Goal: Obtain resource: Obtain resource

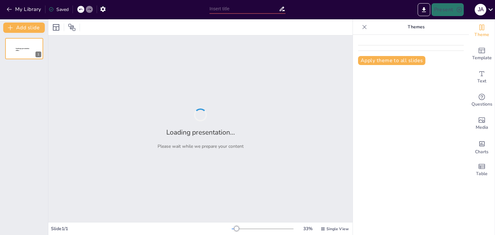
type input "Fundamentos del Proceso Administrativo: Estructura y Objetivos"
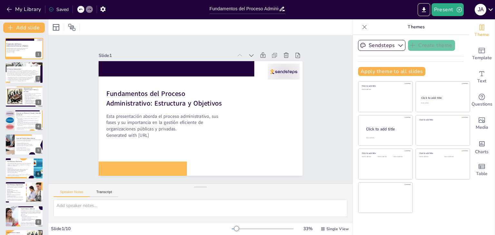
click at [362, 30] on icon at bounding box center [365, 27] width 6 height 6
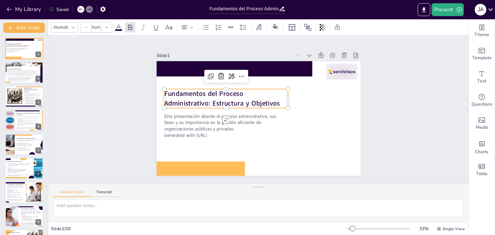
type input "48"
click at [216, 90] on strong "Fundamentos del Proceso Administrativo: Estructura y Objetivos" at bounding box center [223, 95] width 116 height 31
click at [216, 90] on strong "Fundamentos del Proceso Administrativo: Estructura y Objetivos" at bounding box center [222, 98] width 116 height 19
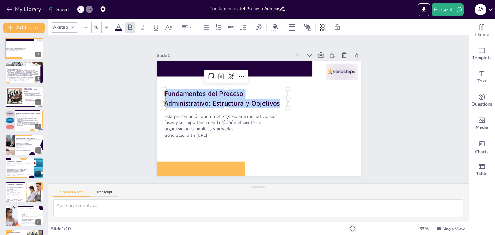
drag, startPoint x: 278, startPoint y: 102, endPoint x: 160, endPoint y: 91, distance: 118.3
click at [164, 91] on p "Fundamentos del Proceso Administrativo: Estructura y Objetivos" at bounding box center [226, 98] width 124 height 19
copy strong "Fundamentos del Proceso Administrativo: Estructura y Objetivos"
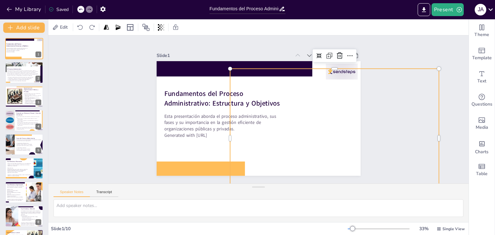
click at [307, 140] on div at bounding box center [334, 139] width 209 height 140
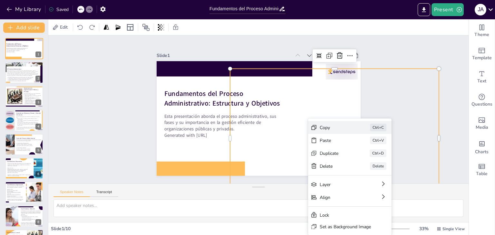
click at [368, 160] on div "Copy" at bounding box center [384, 163] width 32 height 6
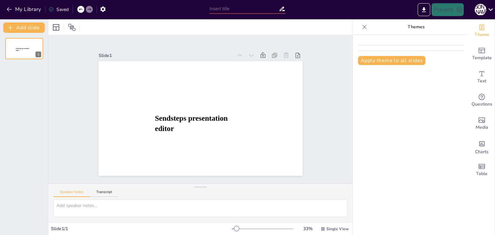
type input "New Sendsteps"
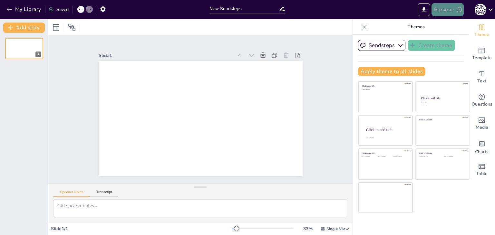
click at [452, 9] on button "Present" at bounding box center [448, 9] width 32 height 13
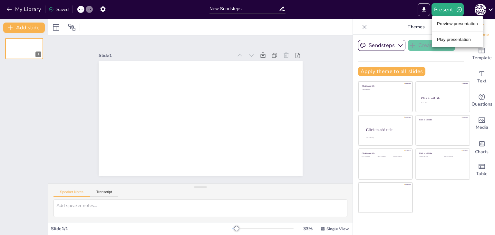
click at [451, 22] on li "Preview presentation" at bounding box center [457, 24] width 51 height 10
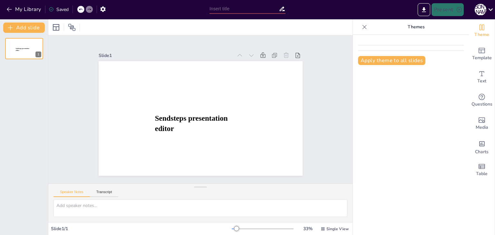
type input "New Sendsteps"
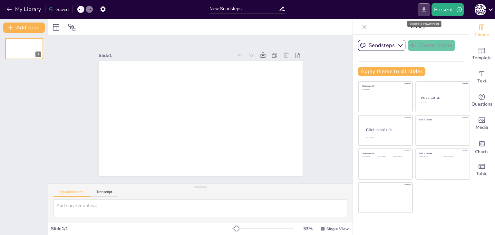
click at [425, 10] on icon "Export to PowerPoint" at bounding box center [424, 9] width 4 height 5
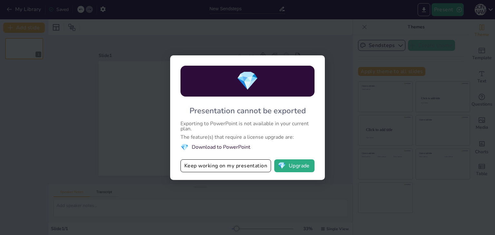
click at [364, 57] on div "💎 Presentation cannot be exported Exporting to PowerPoint is not available in y…" at bounding box center [247, 117] width 495 height 235
click at [379, 8] on div "💎 Presentation cannot be exported Exporting to PowerPoint is not available in y…" at bounding box center [247, 117] width 495 height 235
click at [236, 168] on button "Keep working on my presentation" at bounding box center [226, 166] width 91 height 13
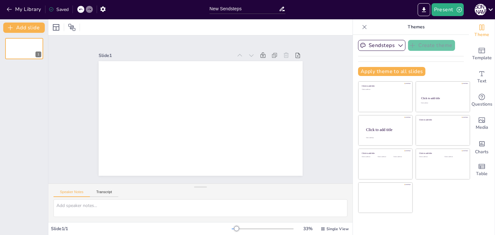
click at [28, 4] on div "My Library Saved" at bounding box center [54, 9] width 109 height 12
click at [28, 6] on button "My Library" at bounding box center [24, 9] width 39 height 10
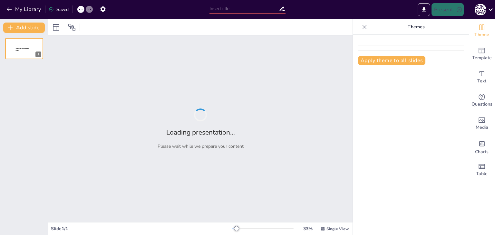
type input "New Sendsteps"
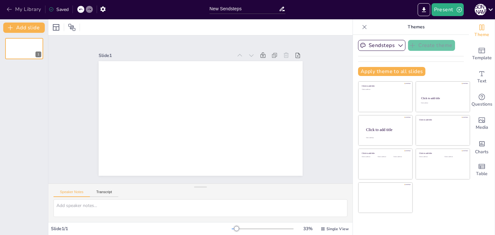
click at [31, 6] on button "My Library" at bounding box center [24, 9] width 39 height 10
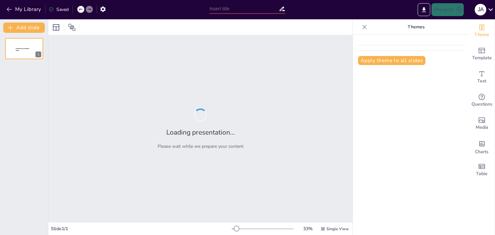
type input "Fundamentos del Proceso Administrativo: Estructura y Objetivos"
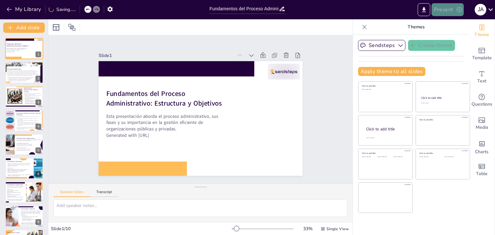
click at [437, 9] on button "Present" at bounding box center [448, 9] width 32 height 13
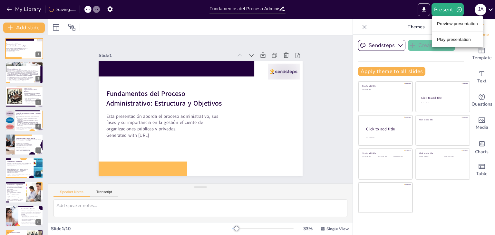
click at [426, 13] on div at bounding box center [247, 117] width 495 height 235
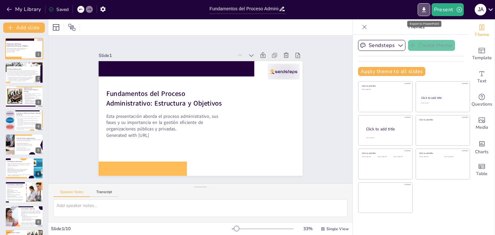
click at [426, 13] on icon "Export to PowerPoint" at bounding box center [424, 9] width 7 height 7
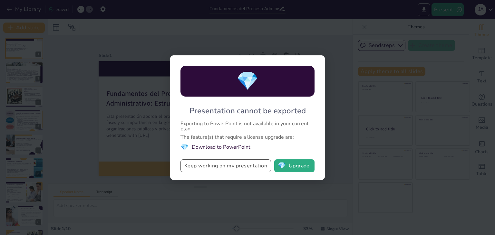
click at [265, 167] on button "Keep working on my presentation" at bounding box center [226, 166] width 91 height 13
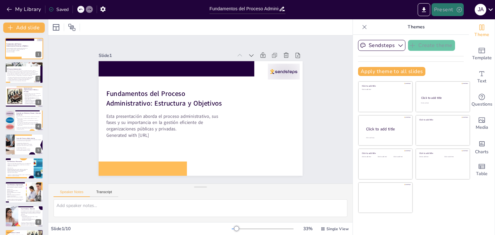
click at [443, 14] on button "Present" at bounding box center [448, 9] width 32 height 13
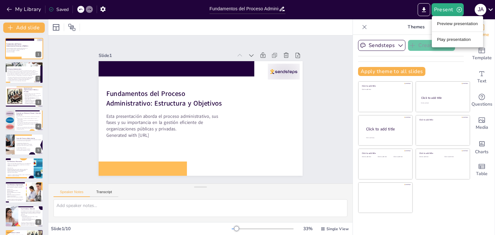
click at [444, 35] on li "Play presentation" at bounding box center [457, 40] width 51 height 10
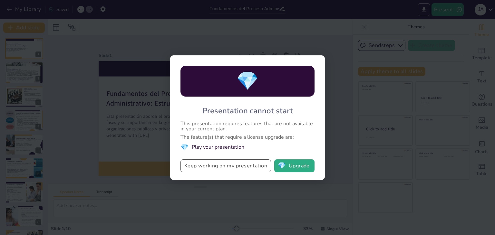
click at [247, 163] on button "Keep working on my presentation" at bounding box center [226, 166] width 91 height 13
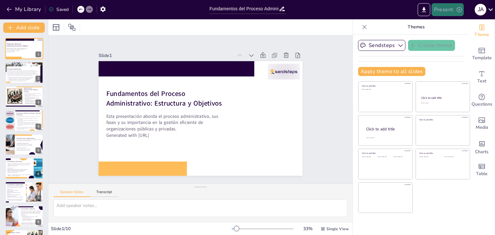
click at [449, 14] on button "Present" at bounding box center [448, 9] width 32 height 13
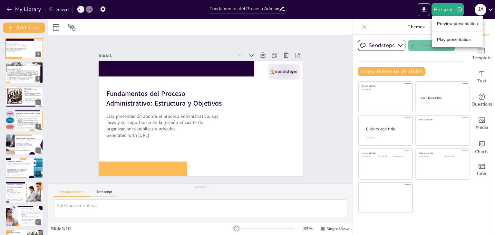
click at [442, 26] on li "Preview presentation" at bounding box center [457, 24] width 51 height 10
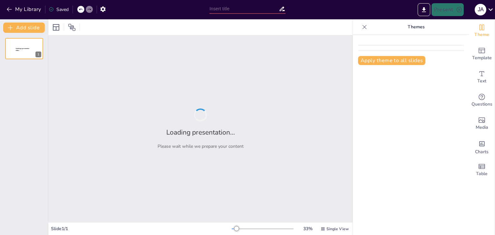
type input "Fundamentos del Proceso Administrativo: Estructura y Objetivos"
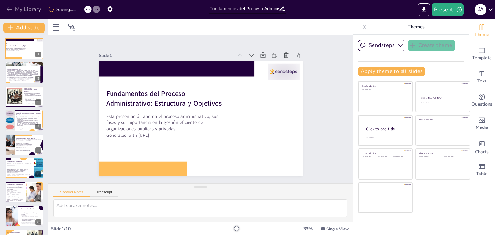
click at [30, 10] on button "My Library" at bounding box center [24, 9] width 39 height 10
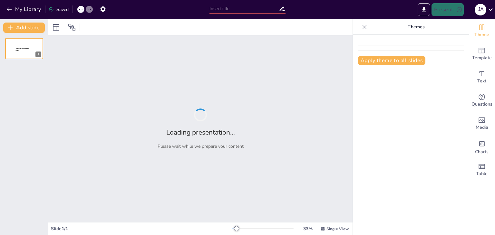
type input "Fundamentos del Proceso Administrativo: Estructura y Objetivos"
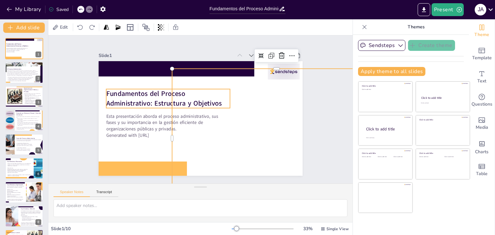
click at [115, 99] on strong "Fundamentos del Proceso Administrativo: Estructura y Objetivos" at bounding box center [167, 88] width 113 height 54
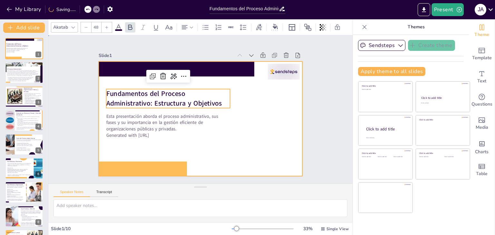
click at [99, 77] on div at bounding box center [196, 118] width 234 height 202
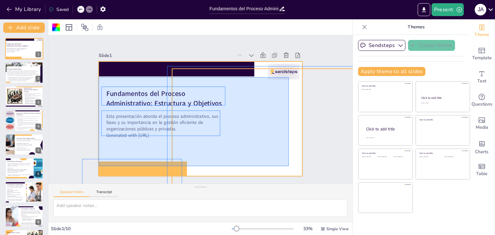
drag, startPoint x: 99, startPoint y: 77, endPoint x: 289, endPoint y: 166, distance: 210.1
click at [289, 166] on div "Fundamentos del Proceso Administrativo: Estructura y Objetivos Esta presentació…" at bounding box center [236, 142] width 137 height 152
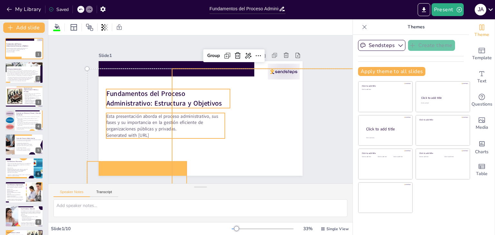
click at [311, 51] on div "Slide 1 Fundamentos del Proceso Administrativo: Estructura y Objetivos Esta pre…" at bounding box center [200, 110] width 263 height 180
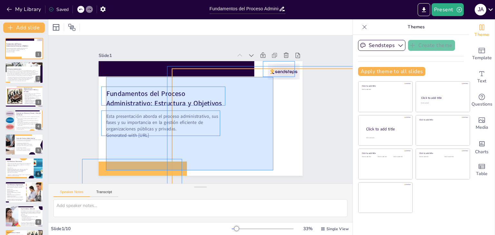
drag, startPoint x: 106, startPoint y: 77, endPoint x: 268, endPoint y: 162, distance: 182.8
click at [273, 107] on div "Fundamentos del Proceso Administrativo: Estructura y Objetivos Esta presentació…" at bounding box center [220, 65] width 186 height 83
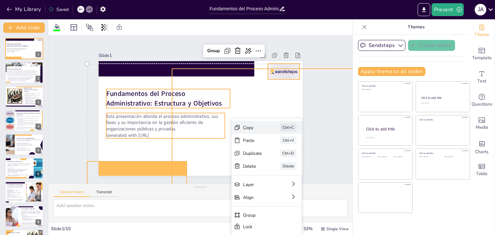
click at [285, 169] on div "Copy" at bounding box center [295, 173] width 20 height 8
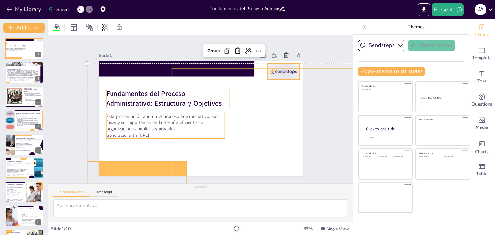
click at [201, 99] on strong "Fundamentos del Proceso Administrativo: Estructura y Objetivos" at bounding box center [165, 95] width 116 height 31
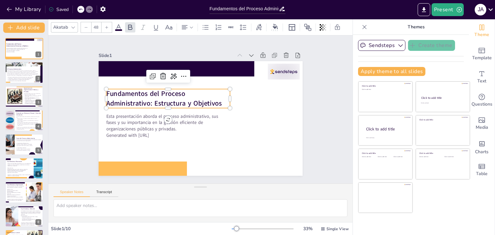
click at [322, 104] on div "Slide 1 Fundamentos del Proceso Administrativo: Estructura y Objetivos Esta pre…" at bounding box center [200, 109] width 329 height 208
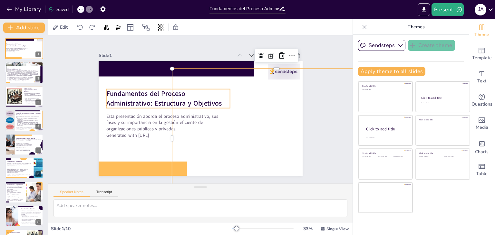
click at [165, 96] on div at bounding box center [162, 127] width 48 height 134
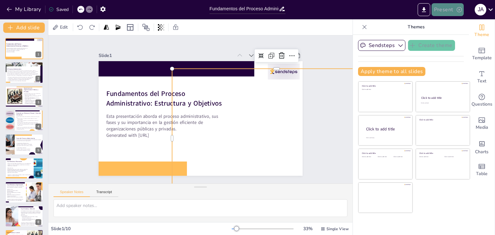
click at [441, 13] on button "Present" at bounding box center [448, 9] width 32 height 13
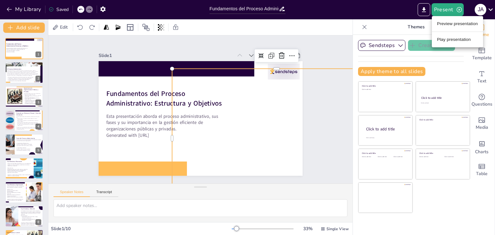
click at [424, 10] on div at bounding box center [247, 117] width 495 height 235
click at [424, 10] on icon "Export to PowerPoint" at bounding box center [424, 9] width 4 height 5
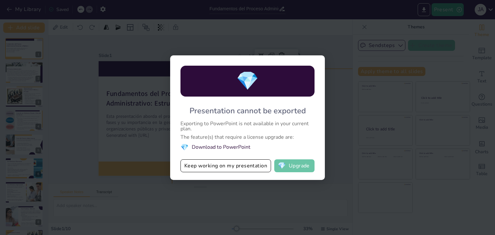
click at [284, 163] on span "💎" at bounding box center [282, 166] width 8 height 6
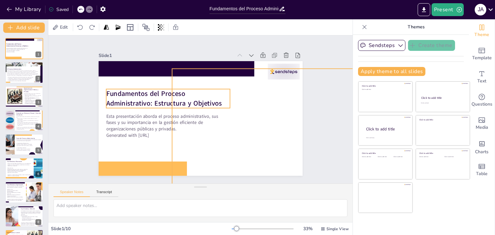
click at [174, 96] on strong "Fundamentos del Proceso Administrativo: Estructura y Objetivos" at bounding box center [167, 88] width 113 height 54
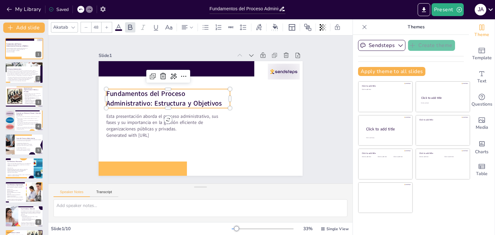
click at [100, 7] on icon "button" at bounding box center [103, 9] width 7 height 7
click at [75, 51] on div "Slide 1 Fundamentos del Proceso Administrativo: Estructura y Objetivos Esta pre…" at bounding box center [201, 109] width 318 height 179
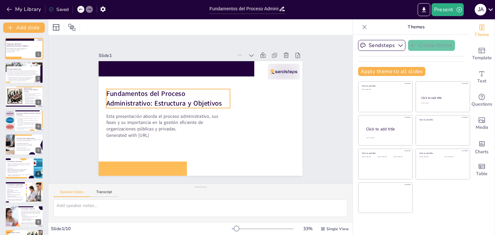
click at [125, 93] on strong "Fundamentos del Proceso Administrativo: Estructura y Objetivos" at bounding box center [174, 79] width 99 height 83
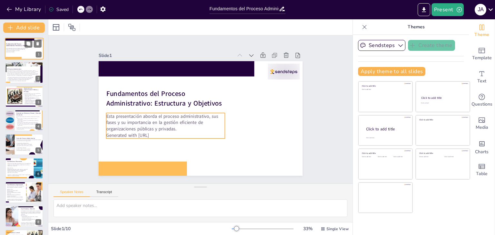
click at [24, 48] on p "Esta presentación aborda el proceso administrativo, sus fases y su importancia …" at bounding box center [17, 50] width 23 height 4
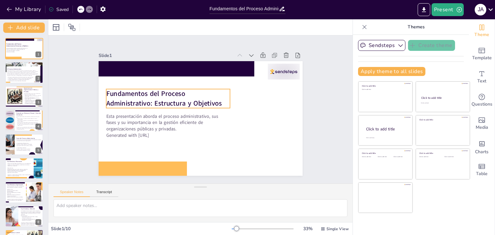
click at [165, 94] on strong "Fundamentos del Proceso Administrativo: Estructura y Objetivos" at bounding box center [164, 98] width 116 height 19
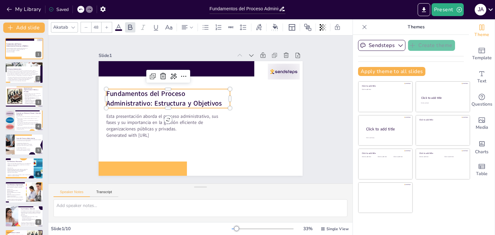
click at [165, 94] on strong "Fundamentos del Proceso Administrativo: Estructura y Objetivos" at bounding box center [164, 98] width 116 height 19
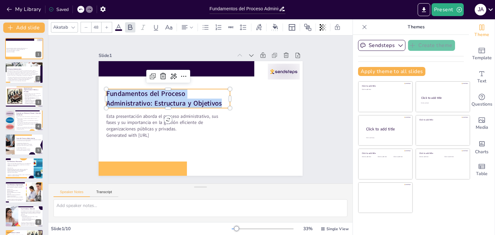
drag, startPoint x: 219, startPoint y: 100, endPoint x: 102, endPoint y: 94, distance: 116.6
click at [106, 94] on p "Fundamentos del Proceso Administrativo: Estructura y Objetivos" at bounding box center [168, 98] width 124 height 19
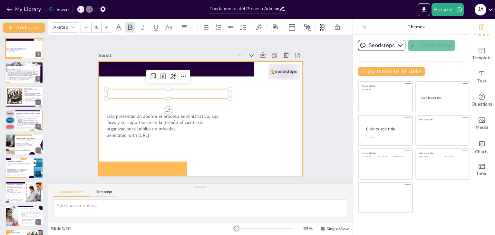
type input "32"
click at [135, 113] on p "Esta presentación aborda el proceso administrativo, sus fases y su importancia …" at bounding box center [165, 122] width 119 height 19
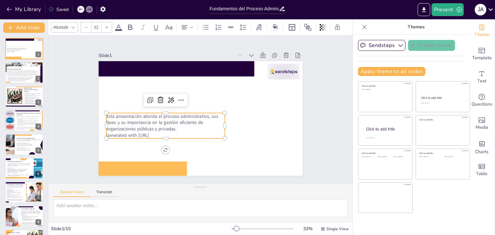
click at [163, 120] on p "Esta presentación aborda el proceso administrativo, sus fases y su importancia …" at bounding box center [165, 122] width 119 height 19
click at [178, 129] on p "Esta presentación aborda el proceso administrativo, sus fases y su importancia …" at bounding box center [165, 122] width 119 height 19
click at [177, 128] on p "Esta presentación aborda el proceso administrativo, sus fases y su importancia …" at bounding box center [165, 122] width 119 height 19
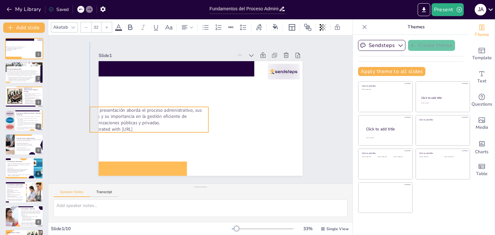
drag, startPoint x: 176, startPoint y: 125, endPoint x: 169, endPoint y: 121, distance: 8.4
click at [169, 121] on p "Esta presentación aborda el proceso administrativo, sus fases y su importancia …" at bounding box center [149, 116] width 119 height 19
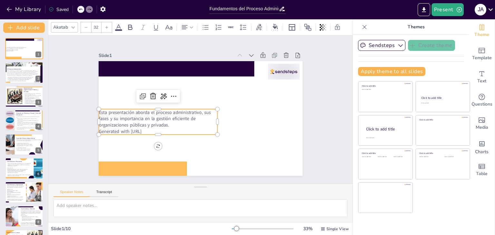
click at [169, 121] on p "Esta presentación aborda el proceso administrativo, sus fases y su importancia …" at bounding box center [158, 118] width 119 height 19
drag, startPoint x: 169, startPoint y: 121, endPoint x: 178, endPoint y: 123, distance: 9.8
click at [178, 123] on p "Esta presentación aborda el proceso administrativo, sus fases y su importancia …" at bounding box center [165, 119] width 119 height 19
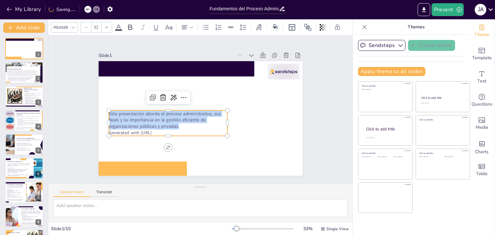
drag, startPoint x: 178, startPoint y: 124, endPoint x: 105, endPoint y: 111, distance: 73.7
click at [102, 111] on div "Esta presentación aborda el proceso administrativo, sus fases y su importancia …" at bounding box center [201, 118] width 204 height 115
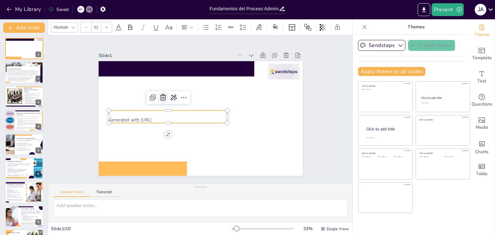
click at [160, 97] on icon at bounding box center [163, 97] width 6 height 6
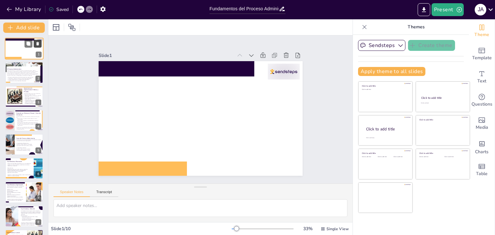
click at [38, 47] on button at bounding box center [38, 44] width 8 height 8
type textarea "El proceso administrativo es fundamental para asegurar que las organizaciones o…"
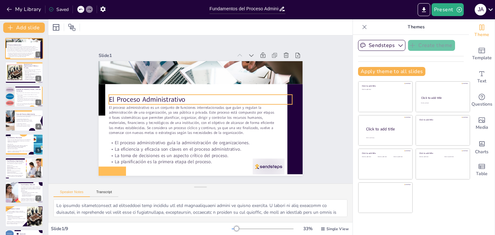
click at [122, 98] on p "El Proceso Administrativo" at bounding box center [201, 100] width 184 height 10
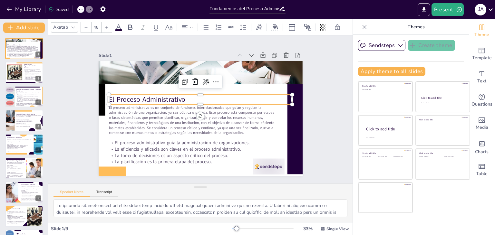
click at [176, 98] on p "El Proceso Administrativo" at bounding box center [201, 100] width 184 height 10
click at [185, 97] on p "El Proceso Administrativo" at bounding box center [201, 100] width 184 height 10
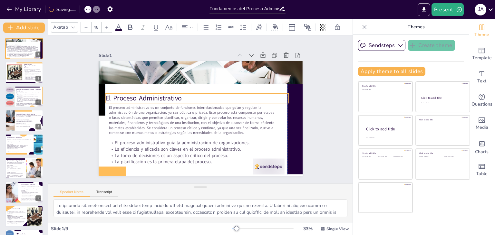
click at [188, 96] on p "El Proceso Administrativo" at bounding box center [197, 99] width 184 height 10
click at [188, 96] on p "El Proceso Administrativo" at bounding box center [204, 99] width 184 height 10
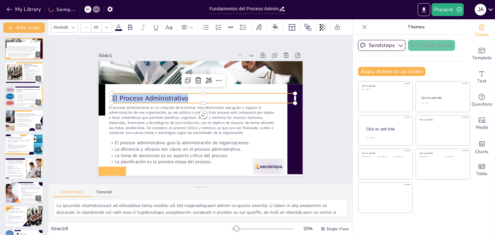
drag, startPoint x: 188, startPoint y: 96, endPoint x: 116, endPoint y: 101, distance: 72.4
click at [116, 101] on div "El proceso administrativo guía la administración de organizaciones. La eficienc…" at bounding box center [201, 118] width 204 height 115
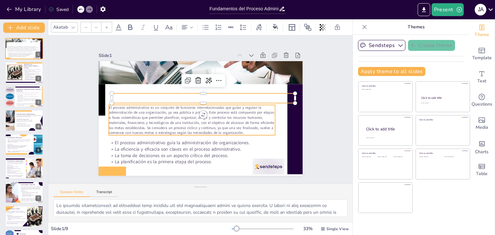
type input "34"
click at [203, 111] on span "El proceso administrativo es un conjunto de funciones interrelacionadas que guí…" at bounding box center [191, 120] width 165 height 30
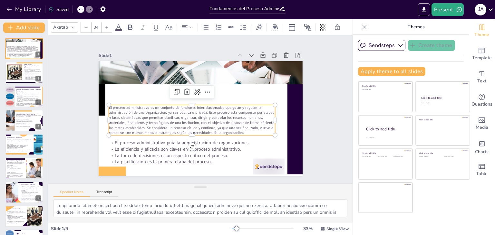
click at [221, 121] on span "El proceso administrativo es un conjunto de funciones interrelacionadas que guí…" at bounding box center [191, 120] width 165 height 30
drag, startPoint x: 248, startPoint y: 134, endPoint x: 245, endPoint y: 131, distance: 3.4
click at [246, 133] on div "El proceso administrativo guía la administración de organizaciones. La eficienc…" at bounding box center [201, 118] width 204 height 115
click at [245, 131] on p "El proceso administrativo es un conjunto de funciones interrelacionadas que guí…" at bounding box center [192, 121] width 167 height 30
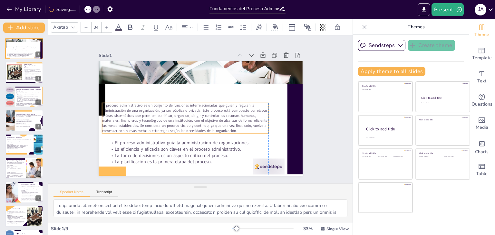
drag, startPoint x: 245, startPoint y: 131, endPoint x: 252, endPoint y: 128, distance: 7.7
click at [252, 128] on p "El proceso administrativo es un conjunto de funciones interrelacionadas que guí…" at bounding box center [185, 118] width 167 height 30
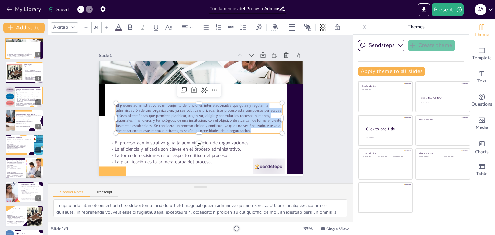
drag, startPoint x: 246, startPoint y: 126, endPoint x: 111, endPoint y: 105, distance: 136.9
click at [111, 105] on div "El proceso administrativo guía la administración de organizaciones. La eficienc…" at bounding box center [201, 118] width 204 height 115
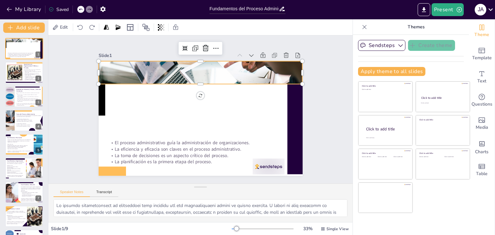
click at [148, 61] on div at bounding box center [201, 73] width 204 height 96
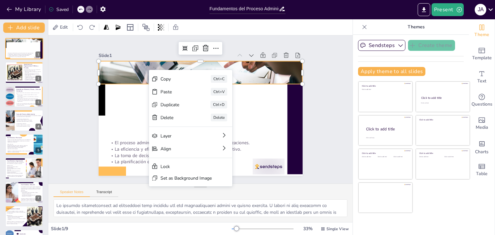
click at [137, 69] on div at bounding box center [201, 73] width 204 height 96
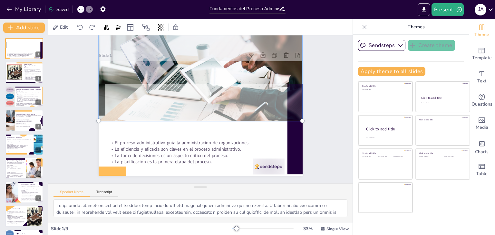
click at [137, 69] on div at bounding box center [201, 73] width 212 height 104
click at [183, 69] on div at bounding box center [201, 73] width 212 height 104
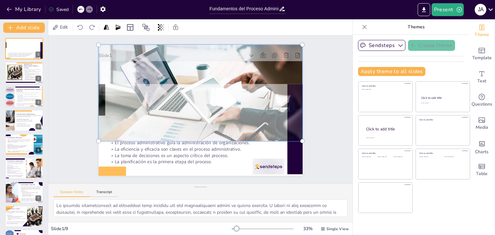
drag, startPoint x: 183, startPoint y: 69, endPoint x: 189, endPoint y: 89, distance: 21.0
click at [189, 89] on div at bounding box center [201, 93] width 212 height 104
click at [310, 73] on div "Slide 1 El proceso administrativo guía la administración de organizaciones. La …" at bounding box center [201, 109] width 240 height 133
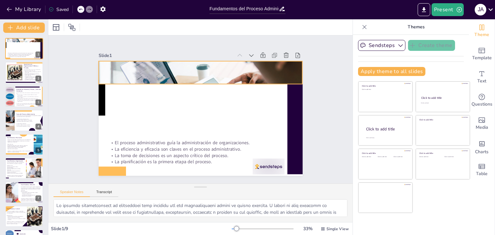
click at [256, 74] on div at bounding box center [201, 93] width 204 height 96
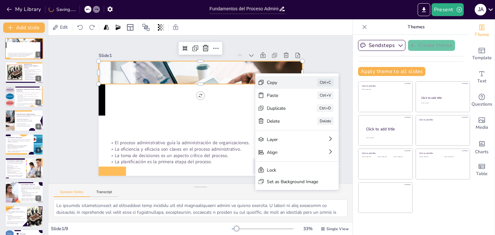
click at [277, 84] on div "Copy" at bounding box center [283, 83] width 32 height 6
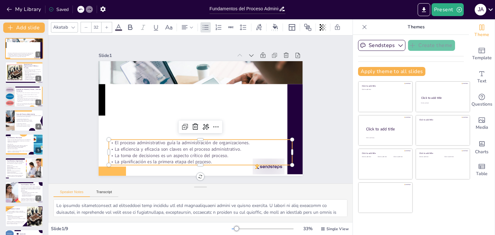
click at [161, 146] on p "La eficiencia y eficacia son claves en el proceso administrativo." at bounding box center [201, 149] width 184 height 6
click at [16, 69] on div at bounding box center [14, 74] width 58 height 20
type textarea "La estructura lógica que proporciona el proceso administrativo es vital para qu…"
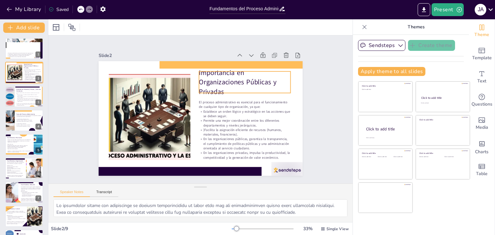
click at [221, 82] on p "Importancia en Organizaciones Públicas y Privadas" at bounding box center [245, 82] width 92 height 29
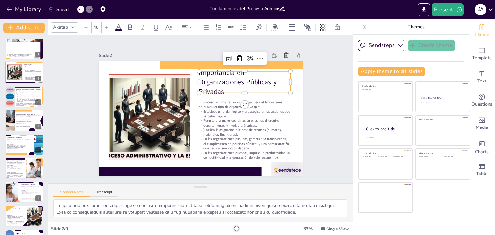
click at [223, 85] on p "Importancia en Organizaciones Públicas y Privadas" at bounding box center [245, 82] width 92 height 29
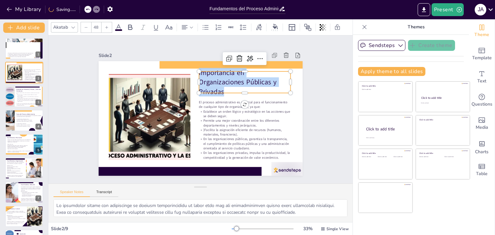
drag, startPoint x: 221, startPoint y: 88, endPoint x: 194, endPoint y: 73, distance: 30.5
click at [199, 73] on p "Importancia en Organizaciones Públicas y Privadas" at bounding box center [245, 82] width 92 height 29
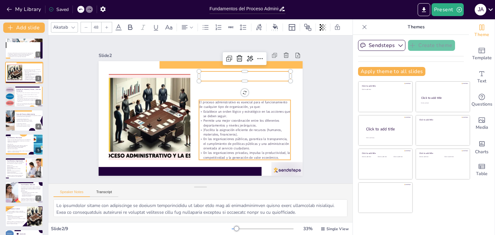
type input "31"
click at [238, 114] on p "Establece un orden lógico y estratégico en las acciones que se deben seguir." at bounding box center [245, 113] width 92 height 9
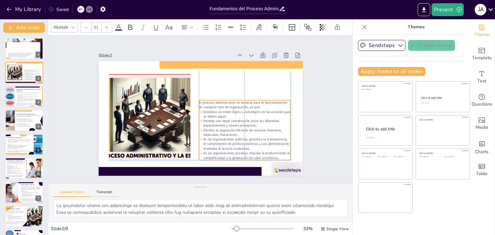
drag, startPoint x: 211, startPoint y: 102, endPoint x: 218, endPoint y: 107, distance: 9.0
click at [210, 102] on p "El proceso administrativo es esencial para el funcionamiento de cualquier tipo …" at bounding box center [245, 104] width 92 height 9
click at [277, 152] on p "En las organizaciones privadas, impulsa la productividad, la competitividad y l…" at bounding box center [245, 155] width 92 height 9
click at [276, 154] on p "En las organizaciones privadas, impulsa la productividad, la competitividad y l…" at bounding box center [245, 155] width 92 height 9
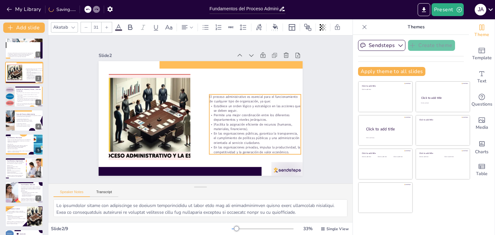
drag, startPoint x: 276, startPoint y: 154, endPoint x: 286, endPoint y: 148, distance: 11.8
click at [286, 148] on p "En las organizaciones privadas, impulsa la productividad, la competitividad y l…" at bounding box center [255, 149] width 92 height 9
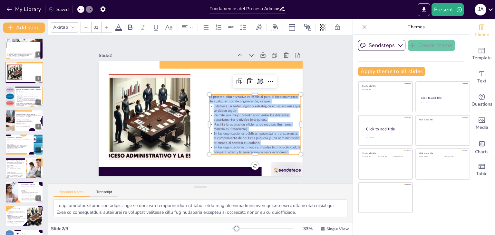
drag, startPoint x: 286, startPoint y: 151, endPoint x: 204, endPoint y: 89, distance: 103.5
click at [204, 89] on div "El proceso administrativo es esencial para el funcionamiento de cualquier tipo …" at bounding box center [201, 118] width 204 height 115
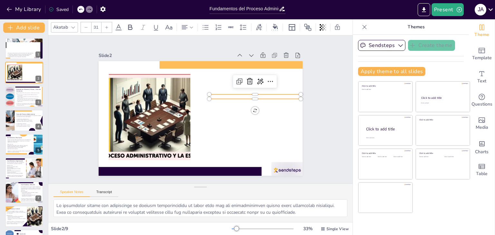
click at [82, 8] on icon at bounding box center [81, 9] width 4 height 4
click at [78, 11] on div at bounding box center [80, 9] width 7 height 7
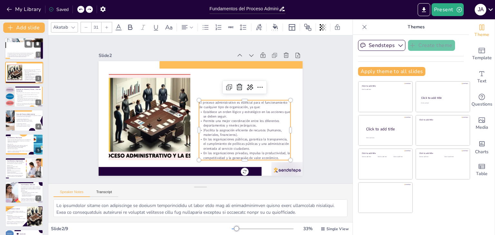
click at [39, 43] on icon at bounding box center [37, 44] width 3 height 4
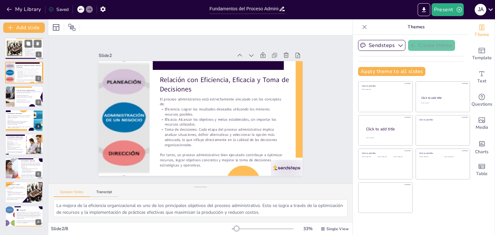
click at [16, 46] on div at bounding box center [14, 50] width 58 height 20
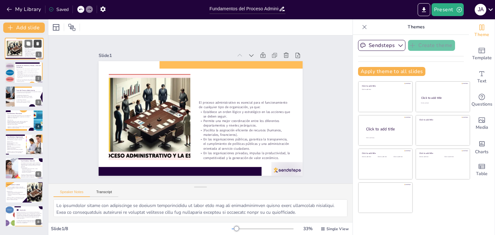
click at [40, 44] on icon at bounding box center [37, 44] width 5 height 5
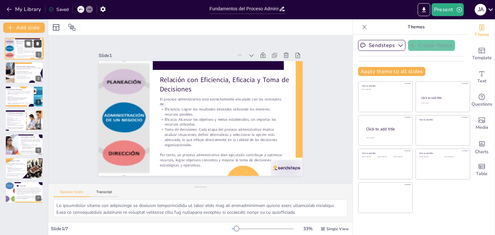
type textarea "La mejora de la eficiencia organizacional es uno de los principales objetivos d…"
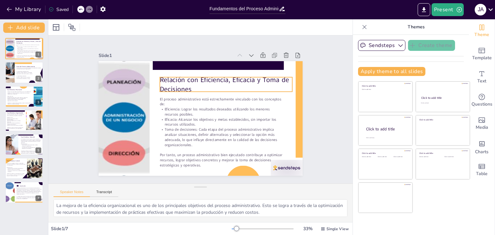
click at [186, 89] on div "Relación con Eficiencia, Eficacia y Toma de Decisiones El proceso administrativ…" at bounding box center [201, 118] width 204 height 115
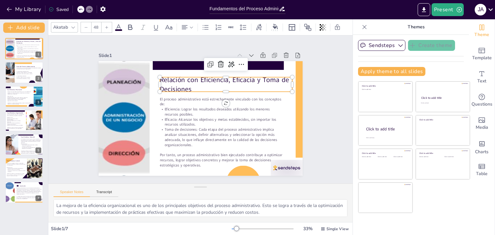
click at [188, 87] on p "Relación con Eficiencia, Eficacia y Toma de Decisiones" at bounding box center [226, 84] width 133 height 19
click at [190, 86] on p "Relación con Eficiencia, Eficacia y Toma de Decisiones" at bounding box center [226, 84] width 133 height 19
click at [190, 85] on p "Relación con Eficiencia, Eficacia y Toma de Decisiones" at bounding box center [226, 84] width 133 height 19
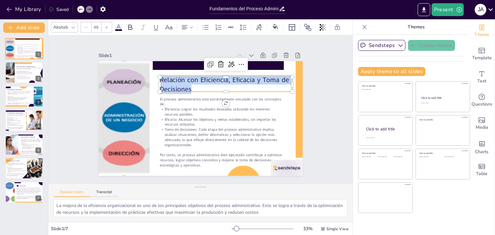
drag, startPoint x: 190, startPoint y: 85, endPoint x: 163, endPoint y: 79, distance: 27.5
click at [163, 79] on p "Relación con Eficiencia, Eficacia y Toma de Decisiones" at bounding box center [226, 84] width 133 height 19
copy p "Relación con Eficiencia, Eficacia y Toma de Decisiones"
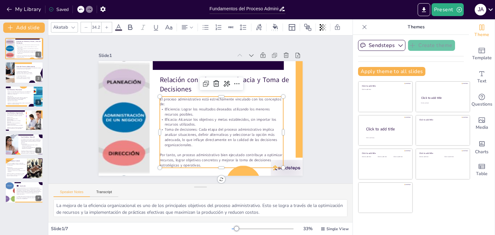
drag, startPoint x: 177, startPoint y: 100, endPoint x: 163, endPoint y: 100, distance: 13.9
click at [176, 100] on p "El proceso administrativo está estrechamente vinculado con los conceptos de:" at bounding box center [222, 102] width 124 height 10
click at [200, 162] on p "Por tanto, un proceso administrativo bien ejecutado contribuye a optimizar recu…" at bounding box center [222, 160] width 124 height 15
click at [199, 162] on p "Por tanto, un proceso administrativo bien ejecutado contribuye a optimizar recu…" at bounding box center [222, 160] width 124 height 15
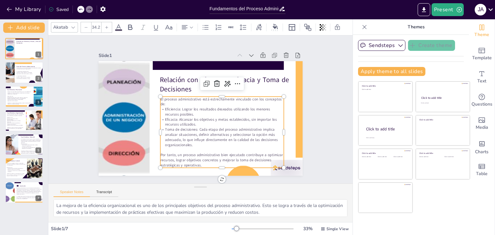
drag, startPoint x: 201, startPoint y: 163, endPoint x: 154, endPoint y: 97, distance: 81.6
click at [154, 97] on div "Relación con Eficiencia, Eficacia y Toma de Decisiones El proceso administrativ…" at bounding box center [201, 118] width 204 height 115
drag, startPoint x: 179, startPoint y: 124, endPoint x: 164, endPoint y: 115, distance: 17.0
click at [165, 117] on span "Eficacia: Alcanzar los objetivos y metas establecidos, sin importar los recurso…" at bounding box center [221, 122] width 112 height 10
click at [234, 82] on icon at bounding box center [238, 84] width 8 height 8
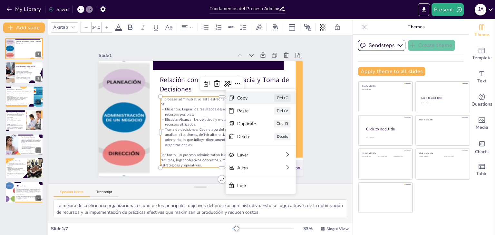
click at [244, 101] on div "Copy" at bounding box center [246, 98] width 19 height 6
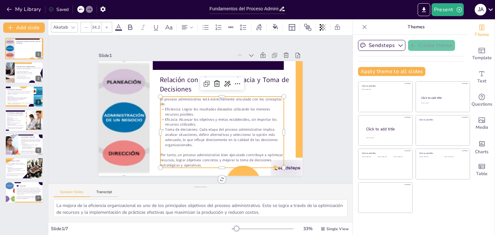
copy div "El proceso administrativo está estrechamente vinculado con los conceptos de: Ef…"
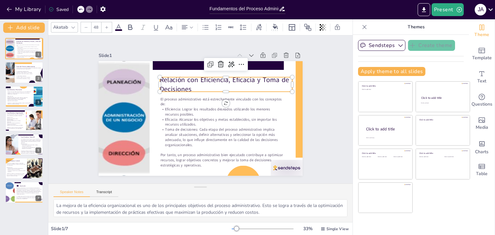
click at [171, 80] on p "Relación con Eficiencia, Eficacia y Toma de Decisiones" at bounding box center [226, 84] width 133 height 19
click at [190, 84] on p "Relación con Eficiencia, Eficacia y Toma de Decisiones" at bounding box center [226, 84] width 133 height 19
click at [188, 85] on p "Relación con Eficiencia, Eficacia y Toma de Decisiones" at bounding box center [226, 84] width 133 height 19
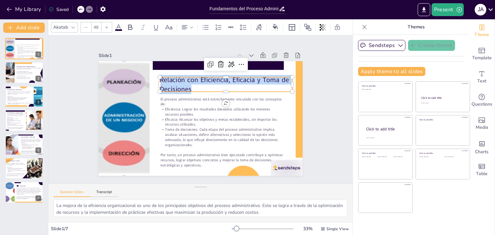
drag, startPoint x: 189, startPoint y: 85, endPoint x: 159, endPoint y: 75, distance: 31.3
click at [160, 75] on p "Relación con Eficiencia, Eficacia y Toma de Decisiones" at bounding box center [226, 84] width 133 height 19
click at [172, 76] on p "Relación con Eficiencia, Eficacia y Toma de Decisiones" at bounding box center [226, 84] width 133 height 19
click at [188, 83] on p "Relación con Eficiencia, Eficacia y Toma de Decisiones" at bounding box center [226, 84] width 133 height 19
click at [188, 85] on p "Relación con Eficiencia, Eficacia y Toma de Decisiones" at bounding box center [226, 84] width 133 height 19
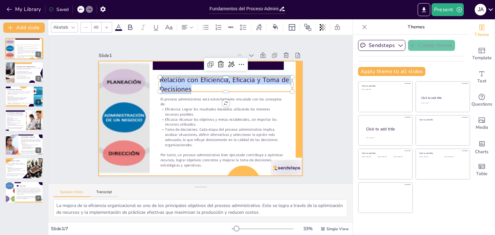
drag, startPoint x: 188, startPoint y: 86, endPoint x: 150, endPoint y: 84, distance: 38.8
click at [150, 84] on div "El proceso administrativo está estrechamente vinculado con los conceptos de: Ef…" at bounding box center [201, 118] width 204 height 115
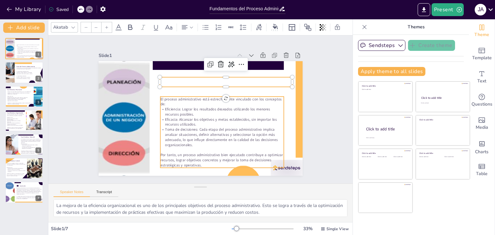
type input "34.2"
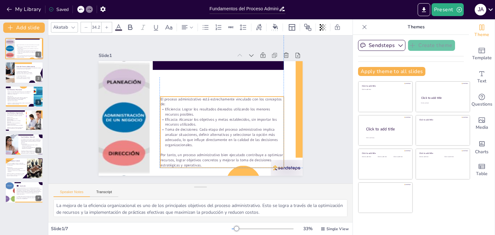
drag, startPoint x: 18, startPoint y: 48, endPoint x: 76, endPoint y: 48, distance: 58.4
click at [81, 48] on div "Slide 1 El proceso administrativo está estrechamente vinculado con los concepto…" at bounding box center [201, 109] width 240 height 133
click at [38, 44] on icon at bounding box center [37, 44] width 3 height 4
type textarea "La división del proceso administrativo en fases mecánicas y dinámicas permite a…"
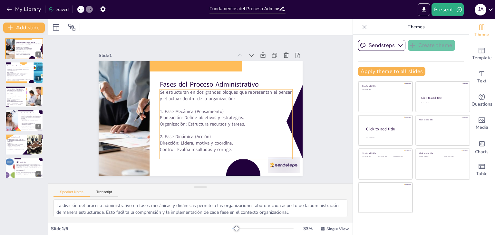
click at [224, 90] on p "Se estructuran en dos grandes bloques que representan el pensar y el actuar den…" at bounding box center [226, 95] width 133 height 13
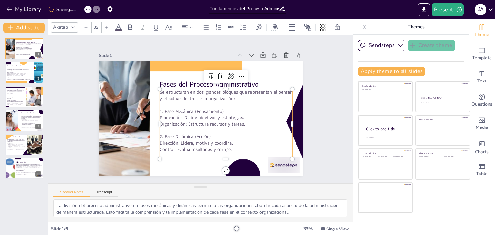
click at [235, 149] on p "Control: Evalúa resultados y corrige." at bounding box center [226, 149] width 133 height 6
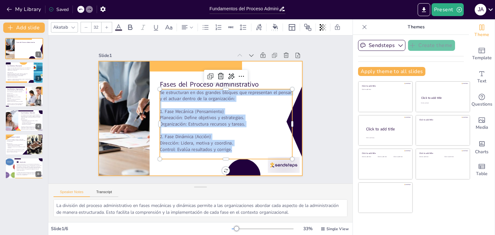
drag, startPoint x: 235, startPoint y: 149, endPoint x: 166, endPoint y: 98, distance: 85.6
click at [161, 97] on div "Se estructuran en dos grandes bloques que representan el pensar y el actuar den…" at bounding box center [226, 124] width 133 height 70
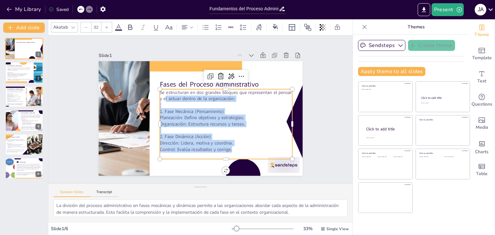
click at [235, 143] on p "Dirección: Lidera, motiva y coordina." at bounding box center [226, 143] width 133 height 6
drag, startPoint x: 234, startPoint y: 152, endPoint x: 181, endPoint y: 107, distance: 69.3
click at [152, 85] on div "Fases del Proceso Administrativo Se estructuran en dos grandes bloques que repr…" at bounding box center [201, 118] width 204 height 115
copy div "Se estructuran en dos grandes bloques que representan el pensar y el actuar den…"
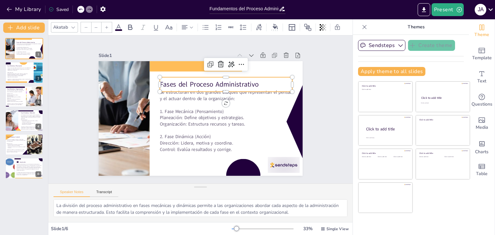
type input "48"
click at [209, 84] on p "Fases del Proceso Administrativo" at bounding box center [226, 85] width 133 height 10
click at [258, 81] on p "Fases del Proceso Administrativo" at bounding box center [226, 85] width 133 height 10
click at [189, 84] on p "Fases del Proceso Administrativo" at bounding box center [226, 85] width 133 height 10
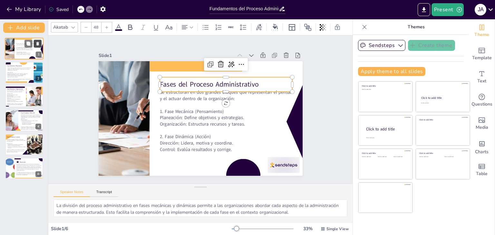
click at [38, 45] on icon at bounding box center [37, 44] width 3 height 4
type textarea "La definición clara de objetivos y metas es el primer paso en la planeación. Es…"
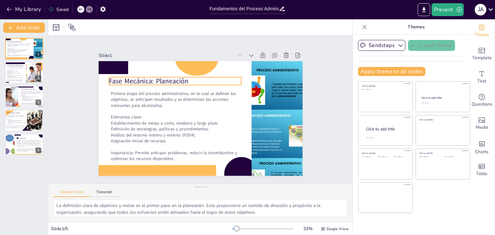
click at [139, 82] on p "Fase Mecánica: Planeación" at bounding box center [175, 81] width 133 height 10
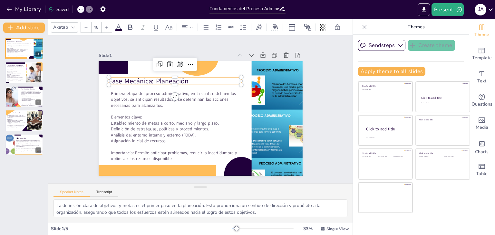
click at [185, 77] on p "Fase Mecánica: Planeación" at bounding box center [175, 81] width 133 height 10
click at [190, 76] on p "Fase Mecánica: Planeación" at bounding box center [176, 81] width 133 height 10
click at [190, 78] on p "Fase Mecánica: Planeación" at bounding box center [176, 81] width 133 height 10
click at [189, 78] on p "Fase Mecánica: Planeación" at bounding box center [176, 81] width 133 height 10
click at [188, 78] on p "Fase Mecánica: Planeación" at bounding box center [176, 81] width 133 height 10
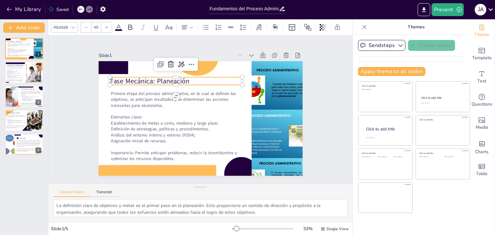
click at [186, 79] on p "Fase Mecánica: Planeación" at bounding box center [176, 81] width 133 height 10
click at [183, 79] on p "Fase Mecánica: Planeación" at bounding box center [176, 81] width 133 height 10
click at [186, 79] on p "Fase Mecánica: Planeación" at bounding box center [176, 81] width 133 height 10
drag, startPoint x: 187, startPoint y: 78, endPoint x: 107, endPoint y: 83, distance: 80.2
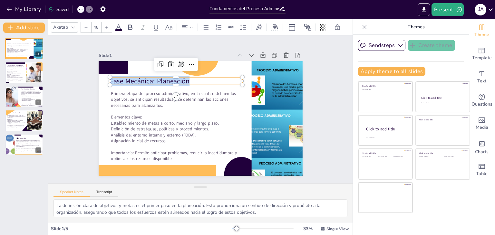
click at [107, 83] on div "Primera etapa del proceso administrativo, en la cual se definen los objetivos, …" at bounding box center [201, 118] width 204 height 115
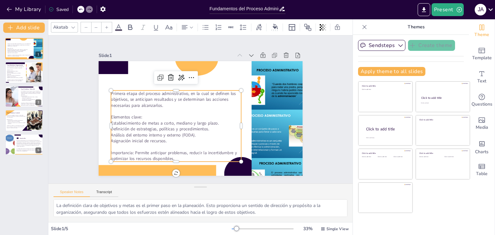
click at [184, 126] on span "Definición de estrategias, políticas y procedimientos." at bounding box center [160, 129] width 98 height 6
click at [183, 155] on p "Importancia: Permite anticipar problemas, reducir la incertidumbre y optimizar …" at bounding box center [176, 156] width 131 height 12
drag, startPoint x: 183, startPoint y: 154, endPoint x: 175, endPoint y: 153, distance: 7.3
click at [182, 154] on p "Importancia: Permite anticipar problemas, reducir la incertidumbre y optimizar …" at bounding box center [176, 156] width 131 height 12
click at [170, 154] on p "Importancia: Permite anticipar problemas, reducir la incertidumbre y optimizar …" at bounding box center [176, 156] width 131 height 12
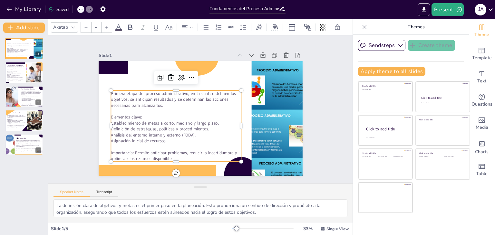
click at [170, 155] on p "Importancia: Permite anticipar problemas, reducir la incertidumbre y optimizar …" at bounding box center [176, 156] width 131 height 12
click at [168, 156] on span "Importancia: Permite anticipar problemas, reducir la incertidumbre y optimizar …" at bounding box center [175, 157] width 126 height 12
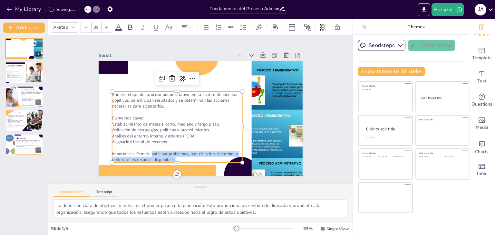
type input "--"
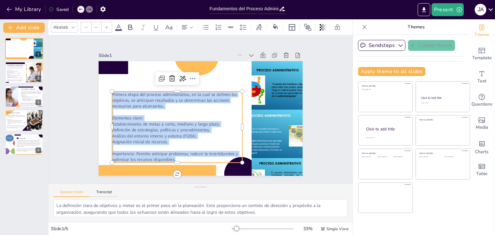
drag, startPoint x: 170, startPoint y: 156, endPoint x: 106, endPoint y: 91, distance: 91.2
click at [106, 91] on div "Primera etapa del proceso administrativo, en la cual se definen los objetivos, …" at bounding box center [201, 118] width 204 height 115
copy div "Primera etapa del proceso administrativo, en la cual se definen los objetivos, …"
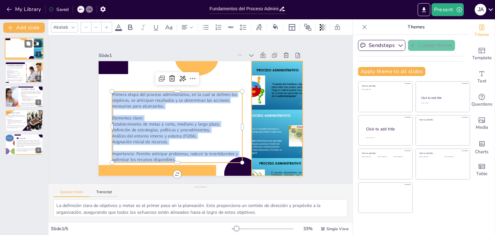
click at [42, 42] on div at bounding box center [39, 49] width 16 height 22
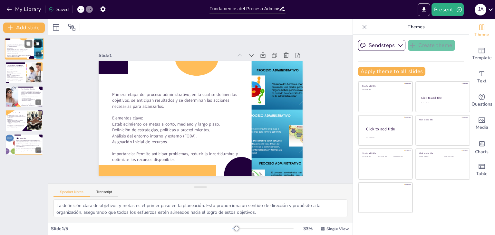
click at [38, 40] on button at bounding box center [38, 44] width 8 height 8
type textarea "La distribución adecuada de funciones y responsabilidades es esencial para el f…"
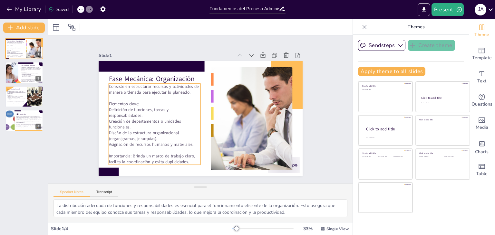
click at [143, 84] on p "Consiste en estructurar recursos y actividades de manera ordenada para ejecutar…" at bounding box center [155, 90] width 92 height 12
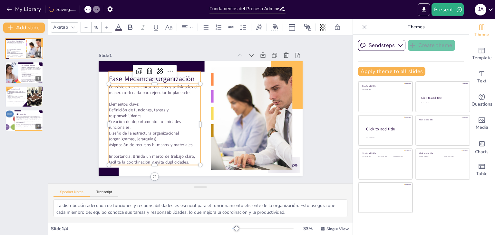
click at [120, 76] on p "Fase Mecánica: Organización" at bounding box center [155, 80] width 92 height 10
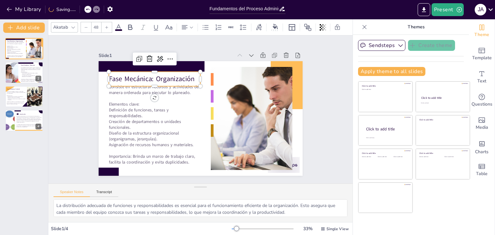
click at [120, 76] on p "Fase Mecánica: Organización" at bounding box center [155, 80] width 92 height 10
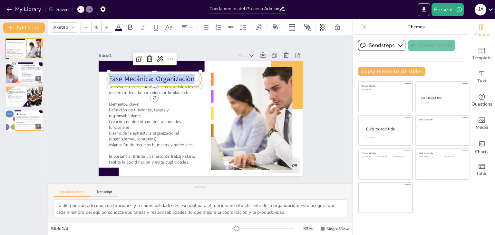
drag, startPoint x: 189, startPoint y: 76, endPoint x: 104, endPoint y: 74, distance: 84.5
click at [109, 75] on p "Fase Mecánica: Organización" at bounding box center [155, 80] width 92 height 10
copy p "Fase Mecánica: Organización"
type input "39"
click at [139, 139] on p "Diseño de la estructura organizacional (organigramas, jerarquías)." at bounding box center [155, 136] width 92 height 12
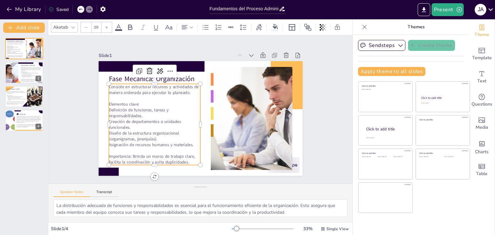
click at [188, 159] on p "Importancia: Brinda un marco de trabajo claro, facilita la coordinación y evita…" at bounding box center [155, 160] width 92 height 12
click at [187, 159] on p "Importancia: Brinda un marco de trabajo claro, facilita la coordinación y evita…" at bounding box center [155, 160] width 92 height 12
click at [187, 158] on p "Importancia: Brinda un marco de trabajo claro, facilita la coordinación y evita…" at bounding box center [155, 160] width 92 height 12
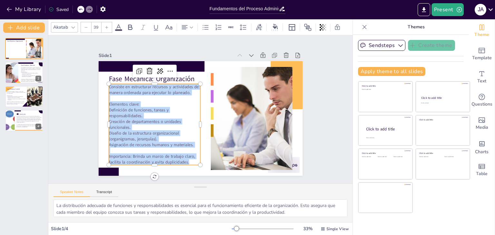
drag, startPoint x: 187, startPoint y: 158, endPoint x: 108, endPoint y: 87, distance: 106.2
click at [109, 87] on div "Consiste en estructurar recursos y actividades de manera ordenada para ejecutar…" at bounding box center [155, 124] width 92 height 81
click at [16, 70] on div at bounding box center [16, 73] width 40 height 22
type textarea "La ejecución de planes es el núcleo de la fase dinámica. Es aquí donde las estr…"
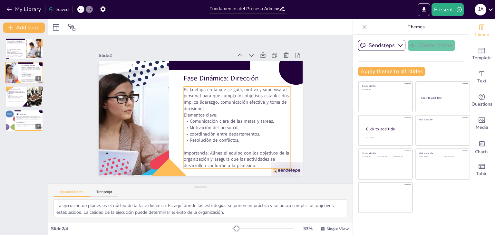
click at [217, 101] on p "Es la etapa en la que se guía, motiva y supervisa al personal para que cumpla l…" at bounding box center [237, 98] width 107 height 25
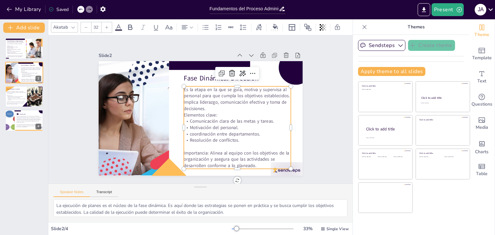
click at [242, 144] on p at bounding box center [237, 147] width 107 height 6
click at [254, 163] on p "Importancia: Alinea al equipo con los objetivos de la organización y asegura qu…" at bounding box center [237, 159] width 107 height 19
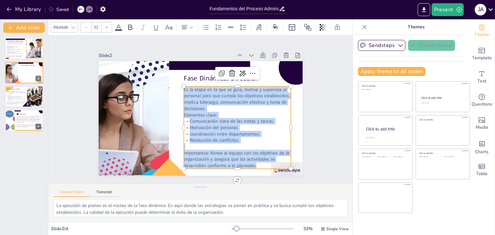
drag, startPoint x: 254, startPoint y: 163, endPoint x: 190, endPoint y: 97, distance: 91.9
click at [190, 97] on div "Es la etapa en la que se guía, motiva y supervisa al personal para que cumpla l…" at bounding box center [237, 127] width 107 height 83
copy div "Es la etapa en la que se guía, motiva y supervisa al personal para que cumpla l…"
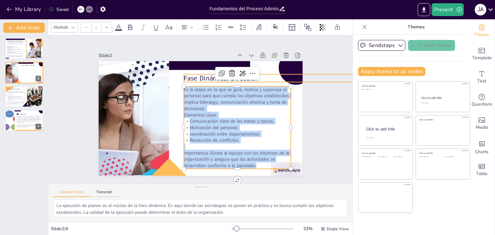
type input "48"
click at [204, 77] on p "Fase Dinámica: Dirección" at bounding box center [276, 79] width 184 height 10
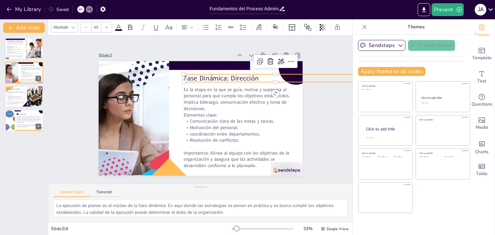
click at [254, 75] on p "Fase Dinámica: Dirección" at bounding box center [276, 79] width 184 height 10
drag, startPoint x: 256, startPoint y: 75, endPoint x: 179, endPoint y: 77, distance: 76.8
click at [179, 77] on div "Es la etapa en la que se guía, motiva y supervisa al personal para que cumpla l…" at bounding box center [201, 118] width 204 height 115
copy p "Fase Dinámica: Dirección"
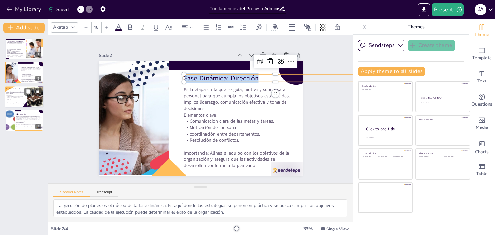
click at [13, 93] on p "Última fase, encargada de verificar si lo ejecutado coincide con lo planeado, c…" at bounding box center [16, 92] width 20 height 3
type textarea "La medición de resultados es fundamental para evaluar el desempeño organizacion…"
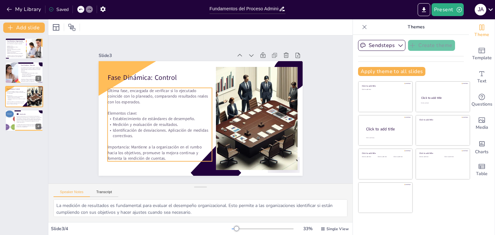
click at [137, 100] on p "Última fase, encargada de verificar si lo ejecutado coincide con lo planeado, c…" at bounding box center [159, 96] width 104 height 17
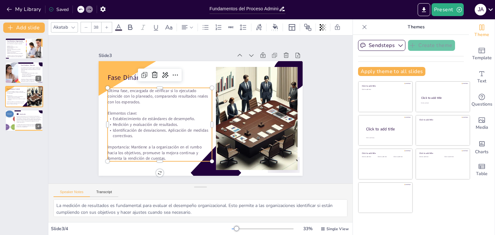
click at [163, 154] on p "Importancia: Mantiene a la organización en el rumbo hacia los objetivos, promue…" at bounding box center [159, 152] width 104 height 17
click at [165, 155] on p "Importancia: Mantiene a la organización en el rumbo hacia los objetivos, promue…" at bounding box center [159, 152] width 104 height 17
click at [166, 154] on p "Importancia: Mantiene a la organización en el rumbo hacia los objetivos, promue…" at bounding box center [159, 152] width 104 height 17
click at [165, 155] on p "Importancia: Mantiene a la organización en el rumbo hacia los objetivos, promue…" at bounding box center [159, 152] width 104 height 17
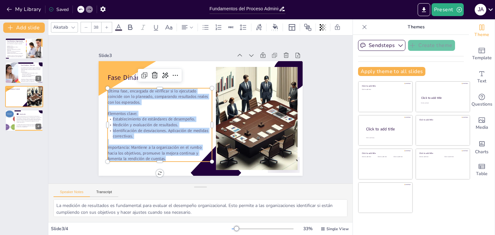
drag, startPoint x: 163, startPoint y: 158, endPoint x: 129, endPoint y: 103, distance: 64.7
click at [107, 88] on div "Última fase, encargada de verificar si lo ejecutado coincide con lo planeado, c…" at bounding box center [159, 125] width 104 height 74
copy div "ltima fase, encargada de verificar si lo ejecutado coincide con lo planeado, co…"
type input "48"
click at [110, 76] on p "Fase Dinámica: Control" at bounding box center [153, 78] width 92 height 10
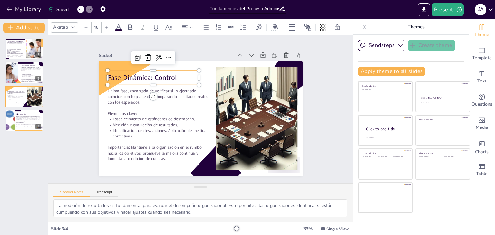
click at [110, 76] on p "Fase Dinámica: Control" at bounding box center [153, 78] width 92 height 10
drag, startPoint x: 178, startPoint y: 77, endPoint x: 103, endPoint y: 77, distance: 75.5
click at [107, 77] on p "Fase Dinámica: Control" at bounding box center [153, 78] width 92 height 10
copy p "Fase Dinámica: Control"
click at [22, 118] on p "El proceso administrativo es una herramienta fundamental en cualquier tipo de o…" at bounding box center [28, 119] width 25 height 7
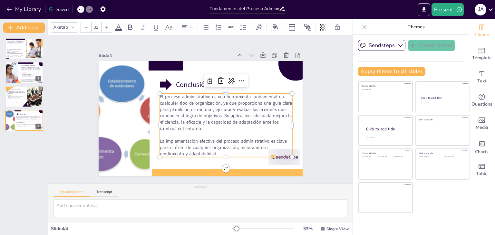
click at [184, 94] on p "El proceso administrativo es una herramienta fundamental en cualquier tipo de o…" at bounding box center [226, 113] width 133 height 38
click at [216, 148] on p "La implementación efectiva del proceso administrativo es clave para el éxito de…" at bounding box center [226, 147] width 133 height 19
click at [215, 150] on p "La implementación efectiva del proceso administrativo es clave para el éxito de…" at bounding box center [226, 147] width 133 height 19
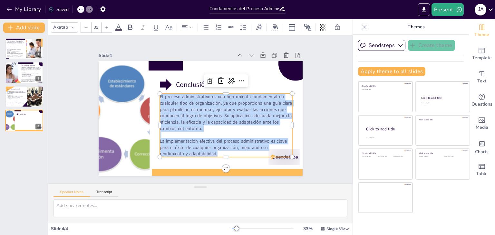
drag, startPoint x: 215, startPoint y: 151, endPoint x: 155, endPoint y: 93, distance: 82.8
click at [155, 93] on div "Conclusión El proceso administrativo es una herramienta fundamental en cualquie…" at bounding box center [201, 118] width 204 height 115
copy div "El proceso administrativo es una herramienta fundamental en cualquier tipo de o…"
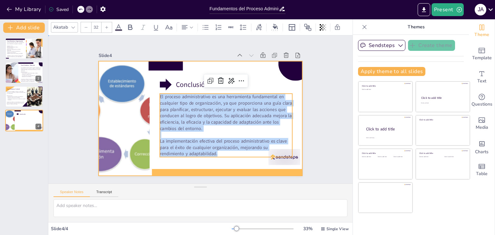
click at [184, 88] on div at bounding box center [201, 118] width 204 height 115
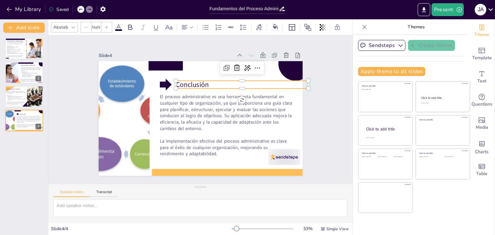
type input "48"
click at [186, 83] on p "Conclusión" at bounding box center [242, 85] width 133 height 10
click at [210, 82] on p "Conclusión" at bounding box center [242, 85] width 133 height 10
click at [209, 81] on p "Conclusión" at bounding box center [241, 85] width 133 height 10
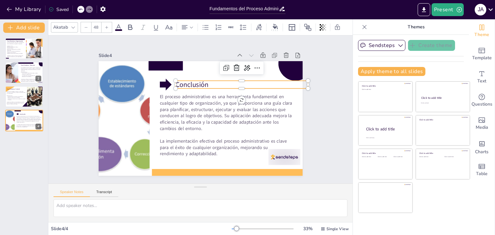
click at [209, 81] on p "Conclusión" at bounding box center [241, 85] width 133 height 10
click at [28, 8] on button "My Library" at bounding box center [24, 9] width 39 height 10
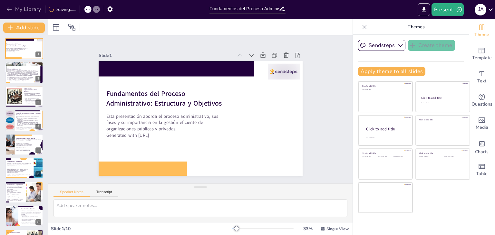
click at [22, 9] on button "My Library" at bounding box center [24, 9] width 39 height 10
